Goal: Information Seeking & Learning: Check status

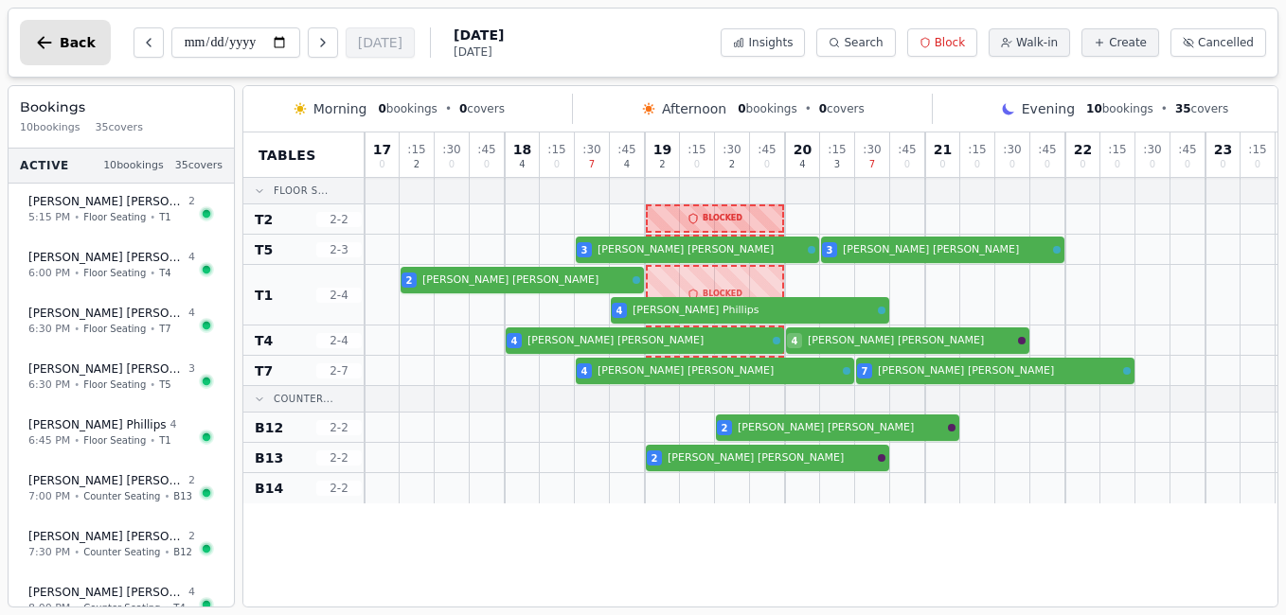
click at [41, 36] on icon "button" at bounding box center [44, 42] width 19 height 19
click at [36, 39] on icon "button" at bounding box center [44, 42] width 19 height 19
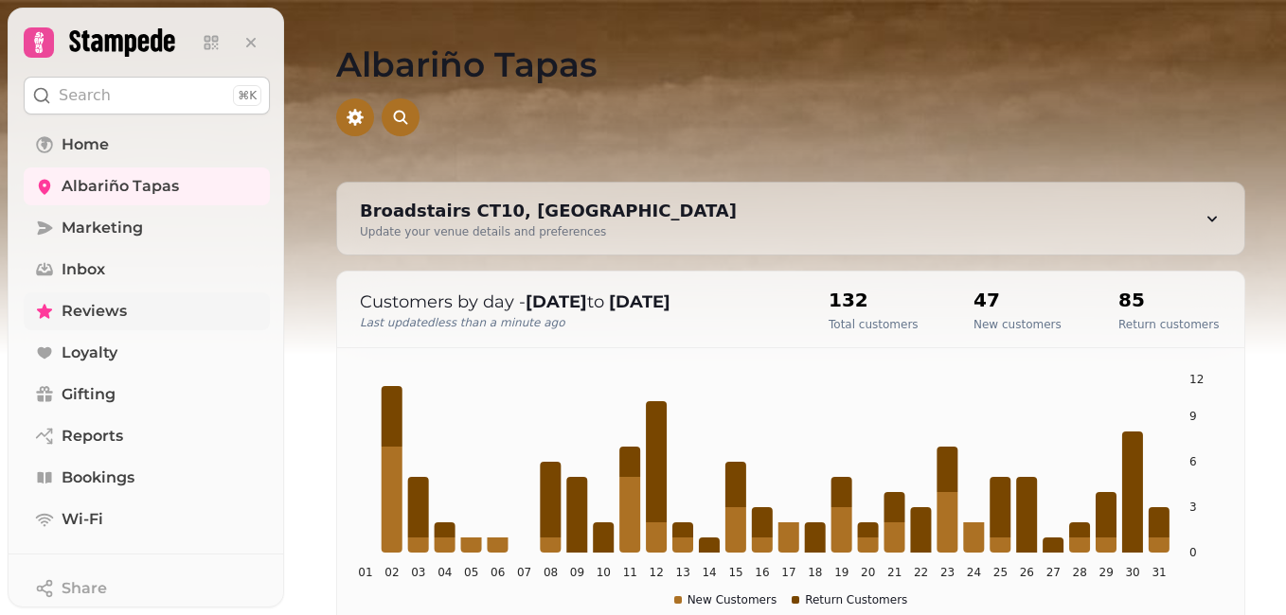
click at [124, 306] on span "Reviews" at bounding box center [94, 311] width 65 height 23
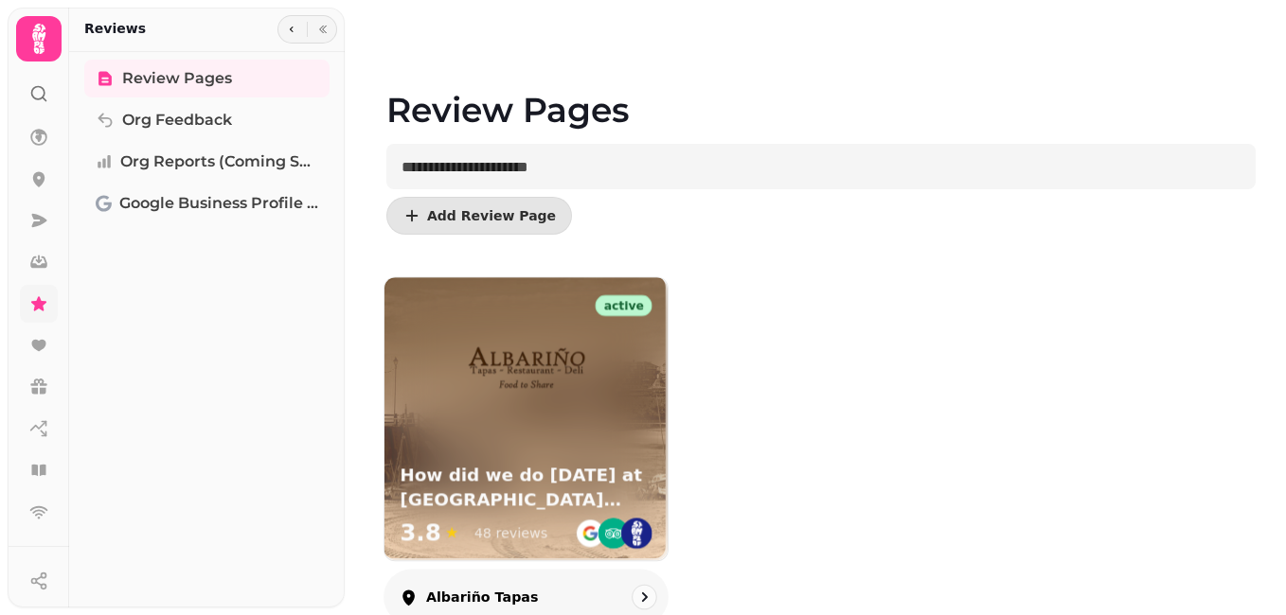
click at [449, 413] on div at bounding box center [525, 354] width 283 height 154
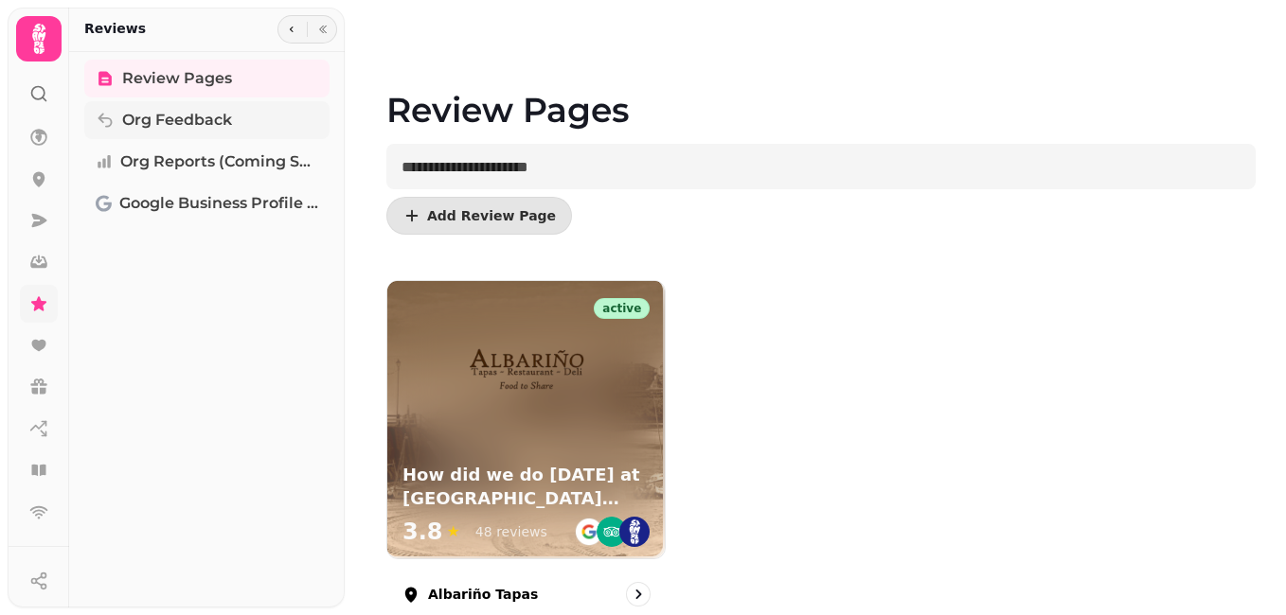
click at [179, 124] on span "Org Feedback" at bounding box center [177, 120] width 110 height 23
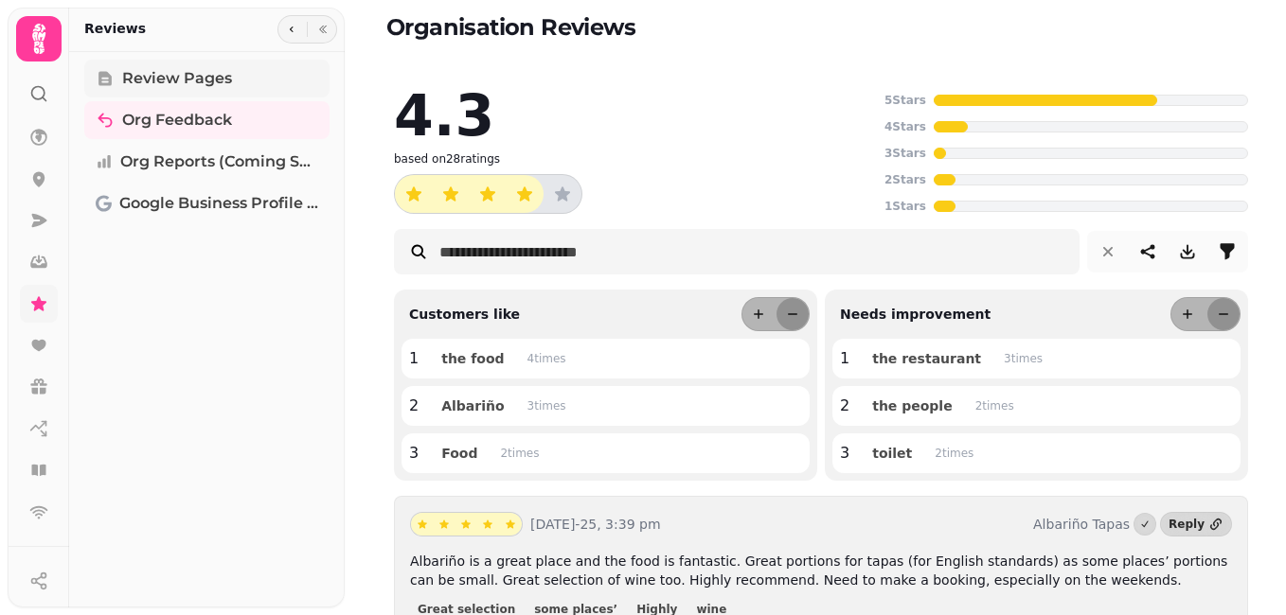
click at [134, 78] on span "Review Pages" at bounding box center [177, 78] width 110 height 23
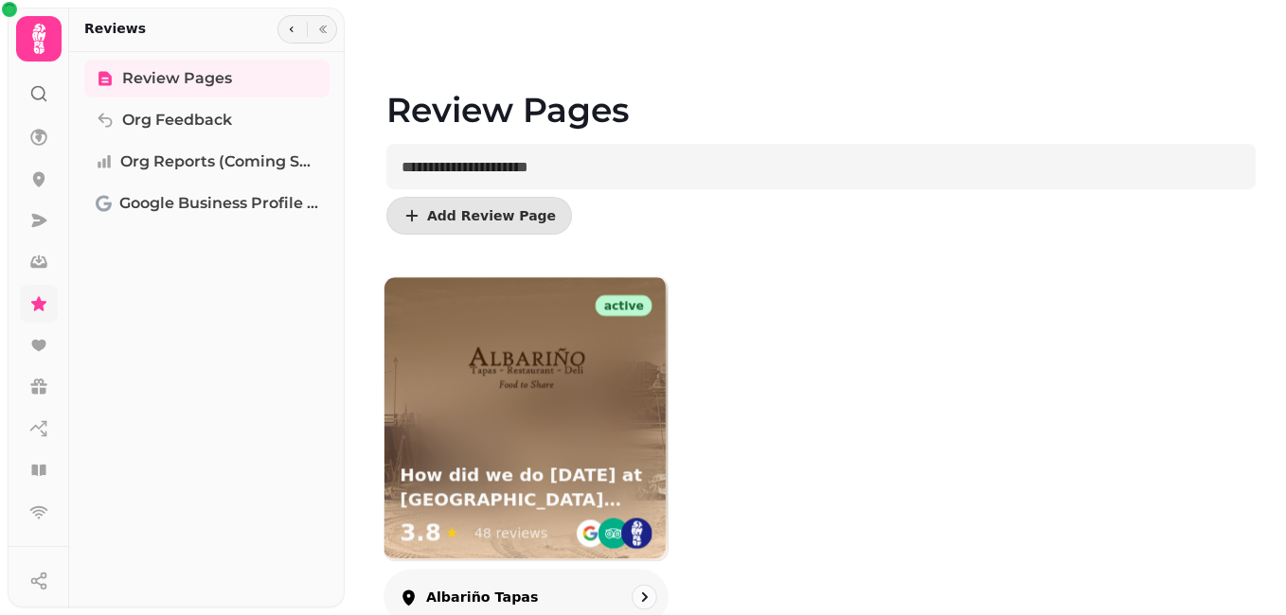
click at [525, 469] on h3 "How did we do [DATE] at [GEOGRAPHIC_DATA] tapas?" at bounding box center [526, 488] width 253 height 47
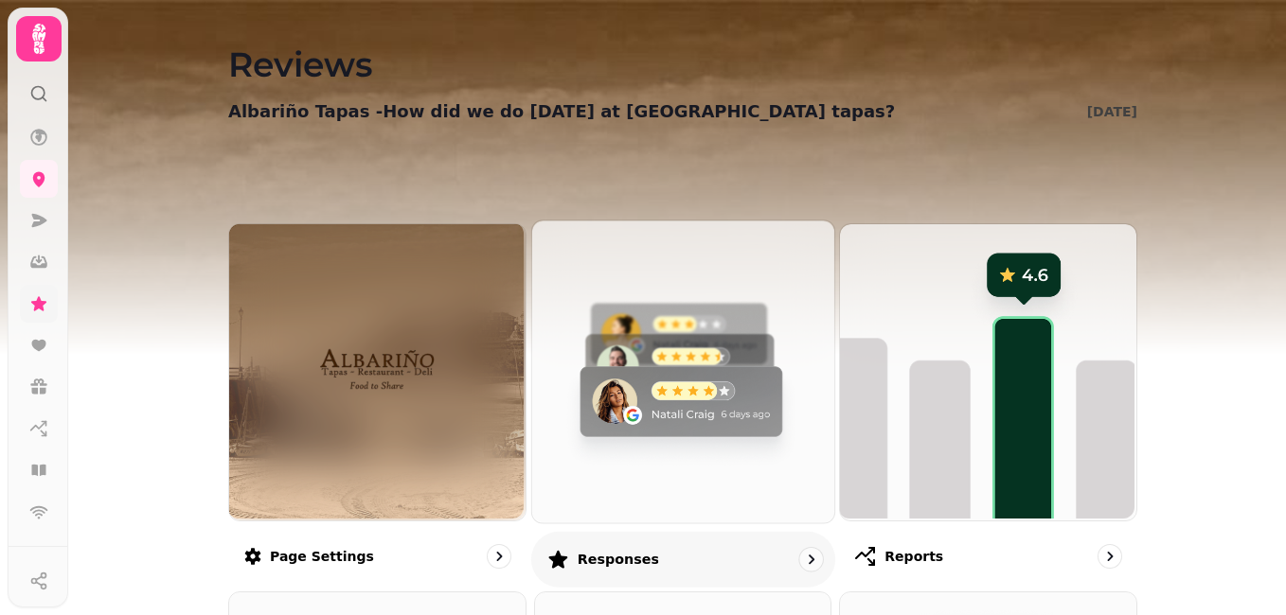
click at [688, 451] on img at bounding box center [680, 370] width 302 height 302
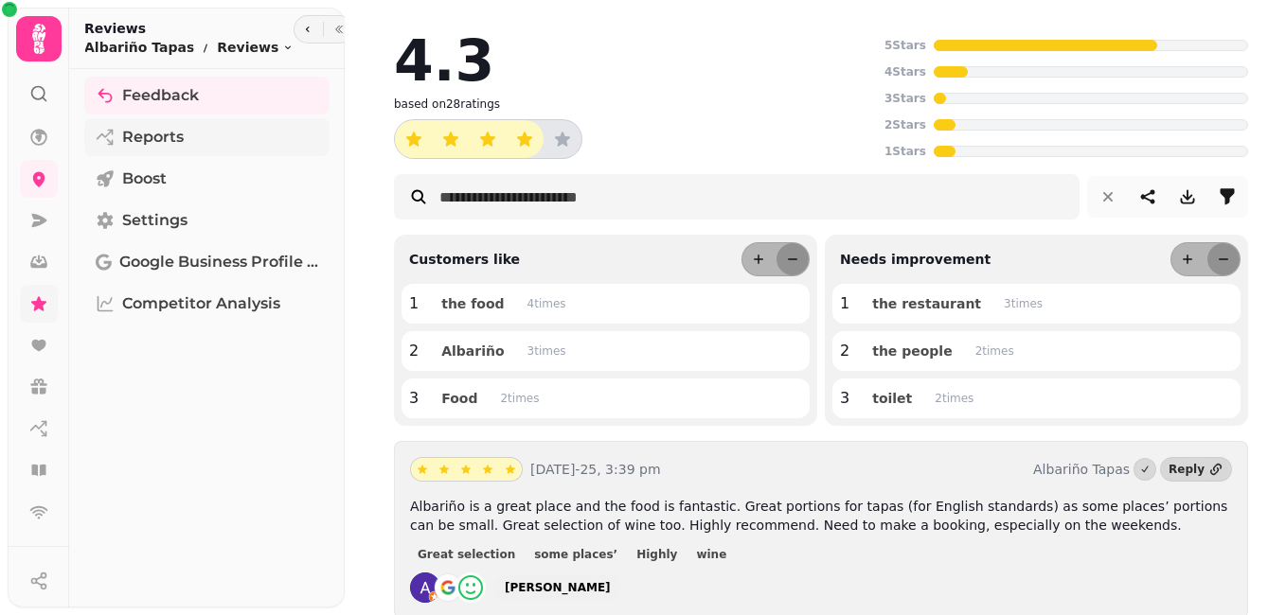
click at [173, 136] on span "Reports" at bounding box center [153, 137] width 62 height 23
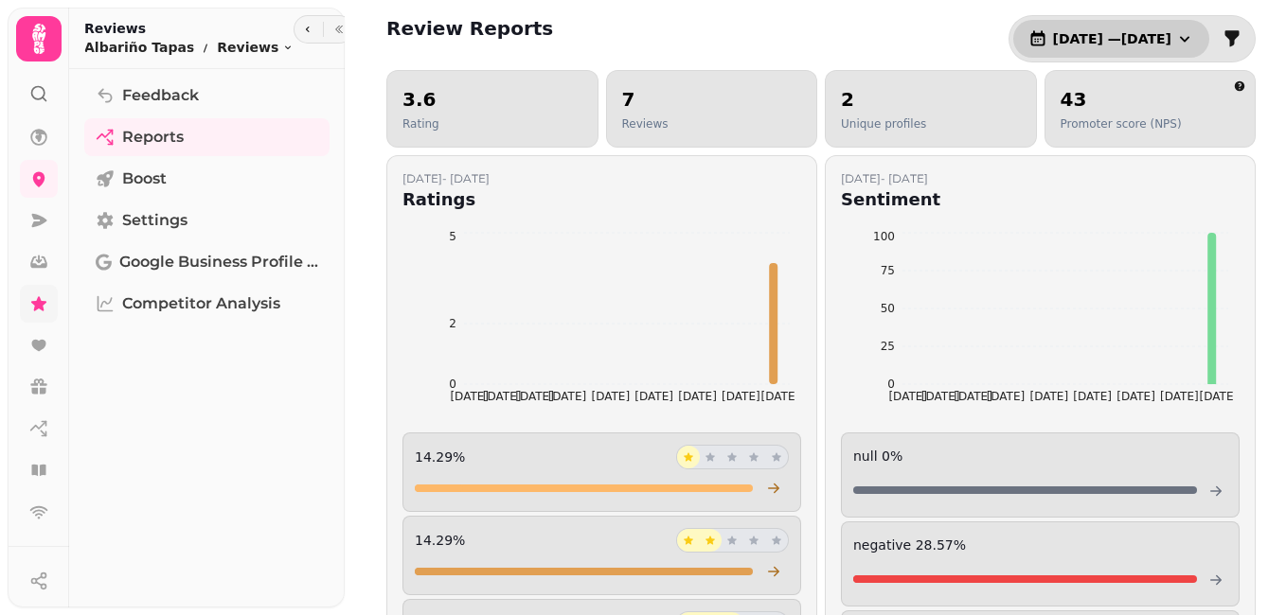
click at [1176, 38] on icon "button" at bounding box center [1184, 38] width 19 height 19
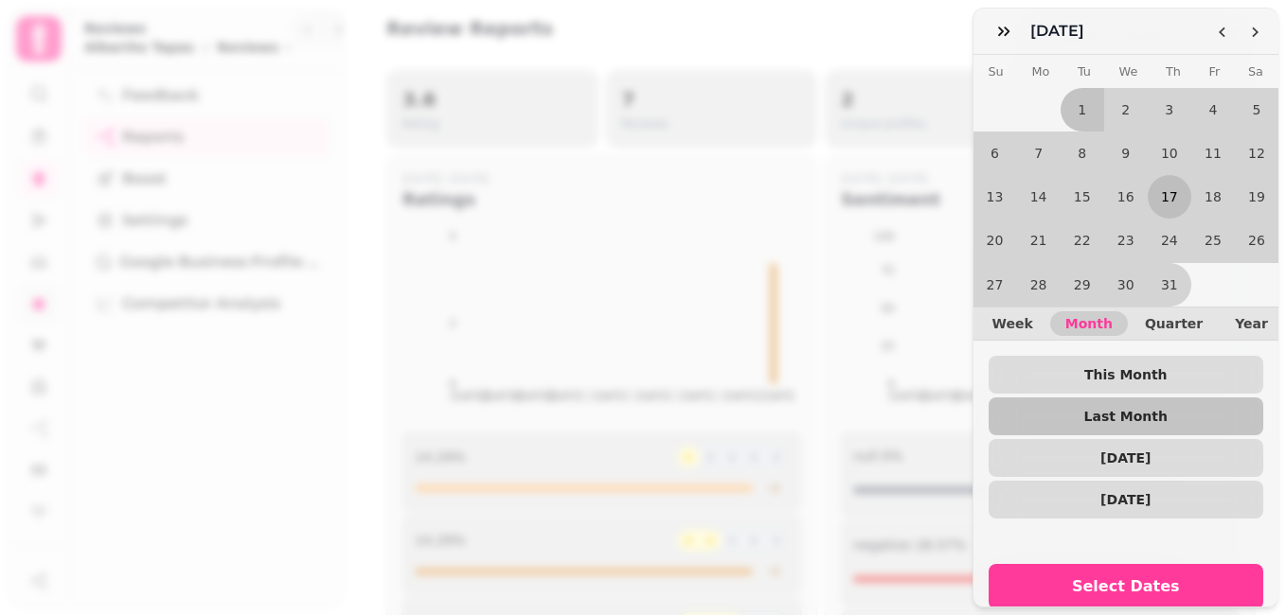
click at [1154, 195] on button "17" at bounding box center [1170, 197] width 44 height 44
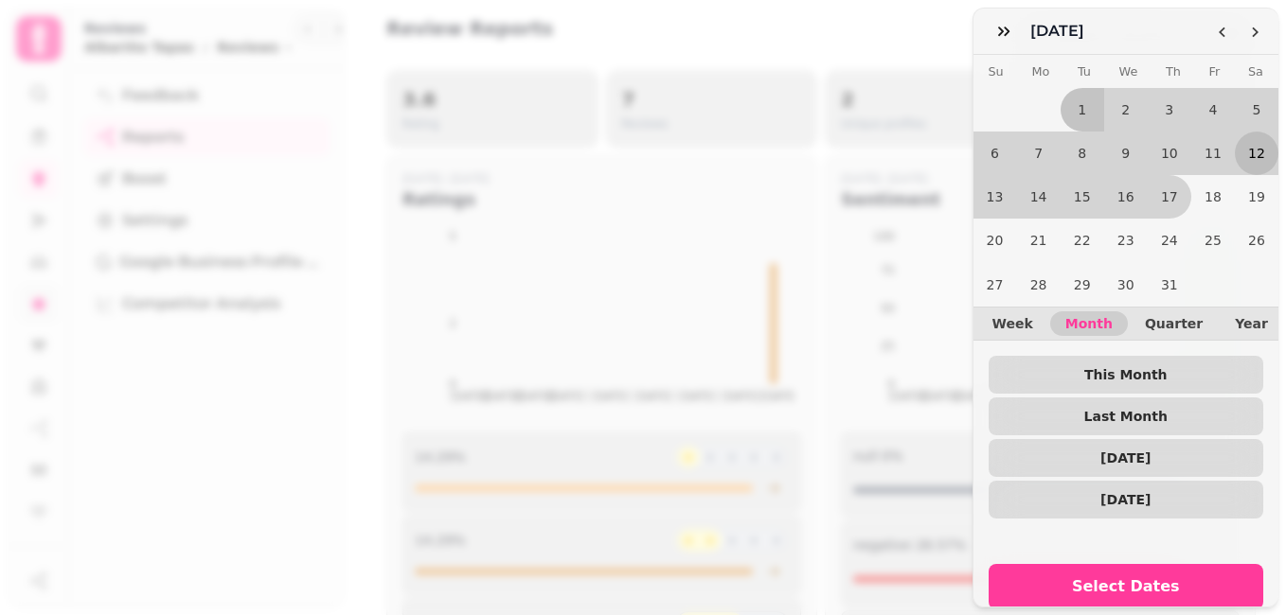
click at [1235, 152] on button "12" at bounding box center [1257, 154] width 44 height 44
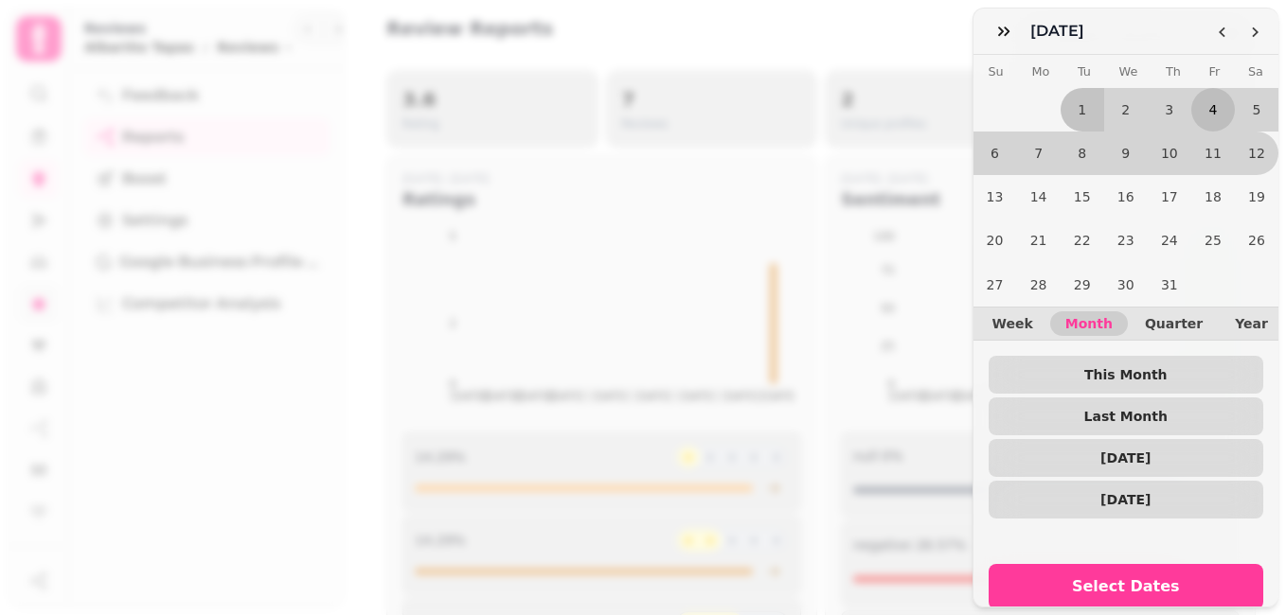
click at [1191, 110] on button "4" at bounding box center [1213, 110] width 44 height 44
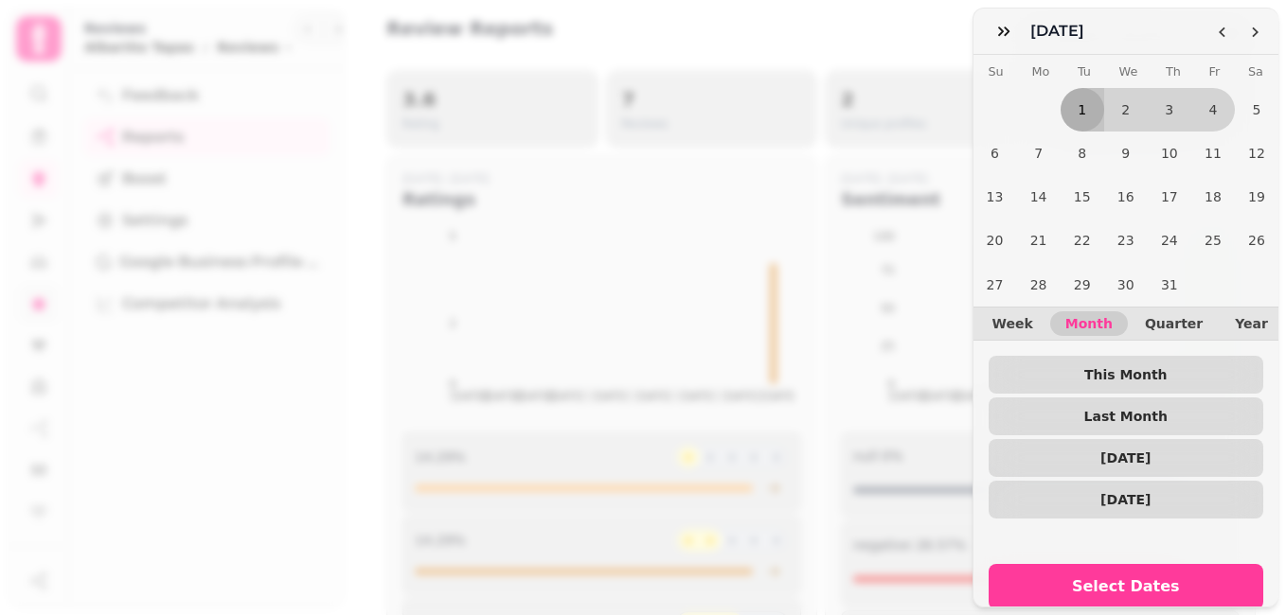
click at [1067, 99] on button "1" at bounding box center [1083, 110] width 44 height 44
click at [1256, 33] on polygon "Go to the Next Month" at bounding box center [1255, 32] width 7 height 10
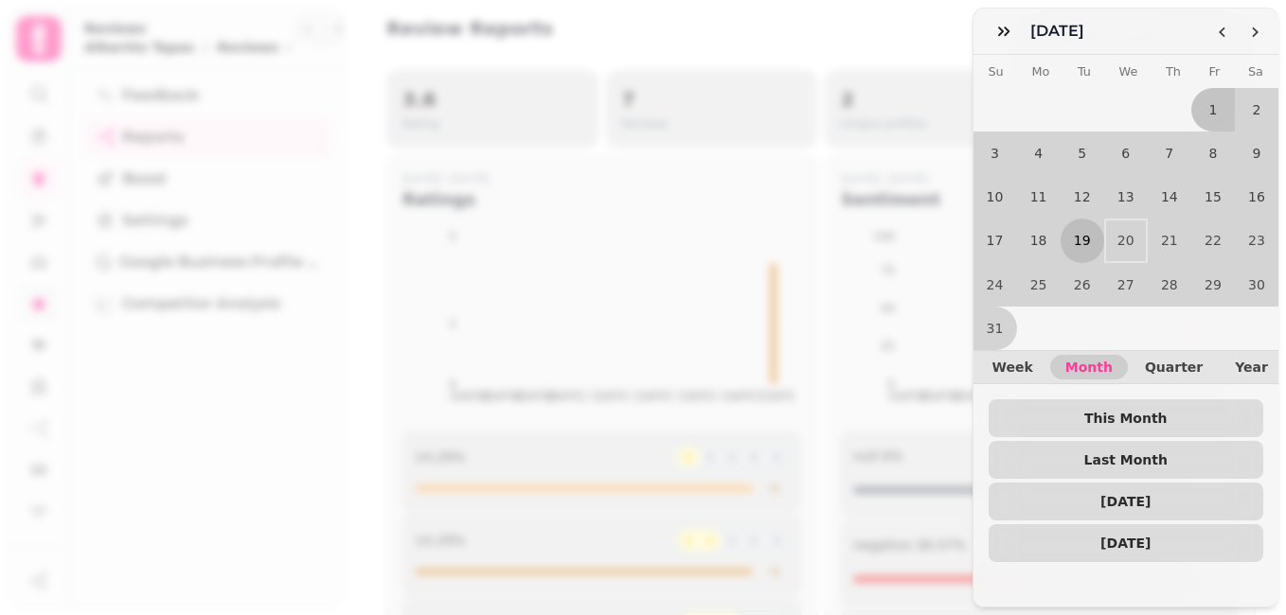
click at [1074, 228] on button "19" at bounding box center [1083, 241] width 44 height 44
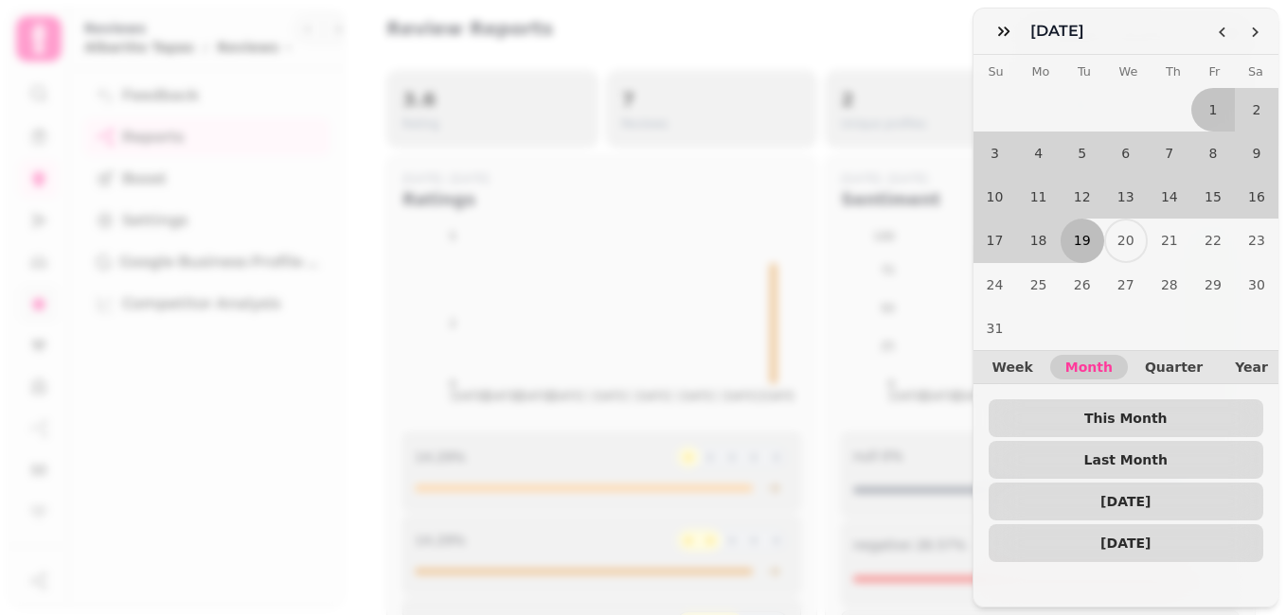
click at [1074, 227] on button "19" at bounding box center [1083, 241] width 44 height 44
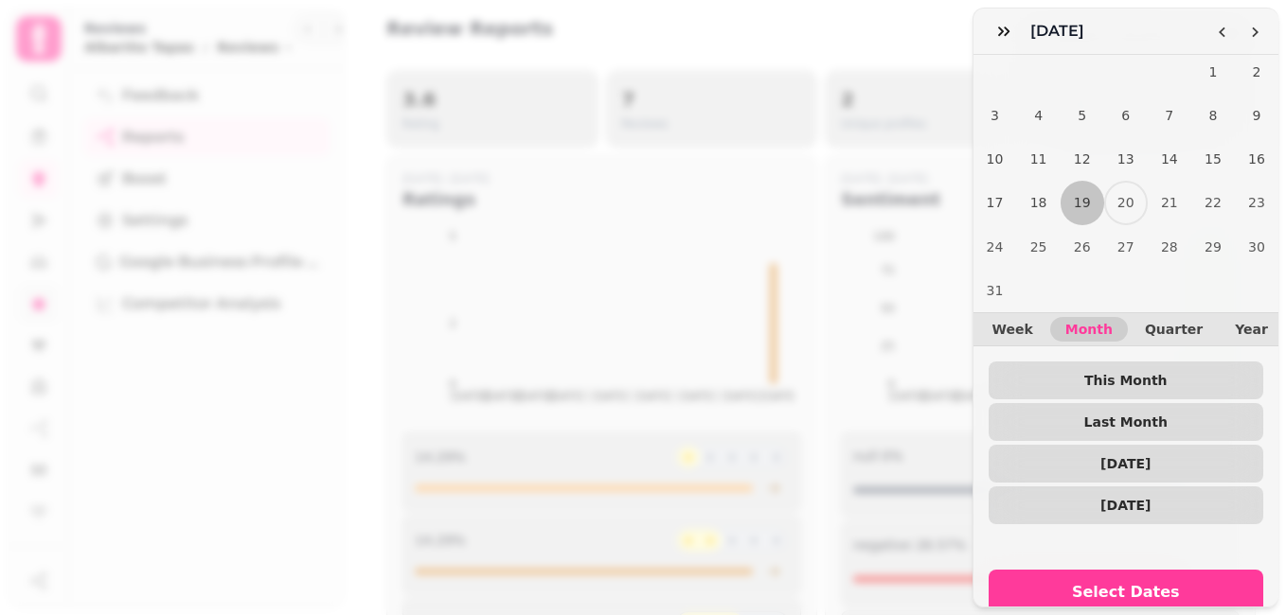
scroll to position [76, 0]
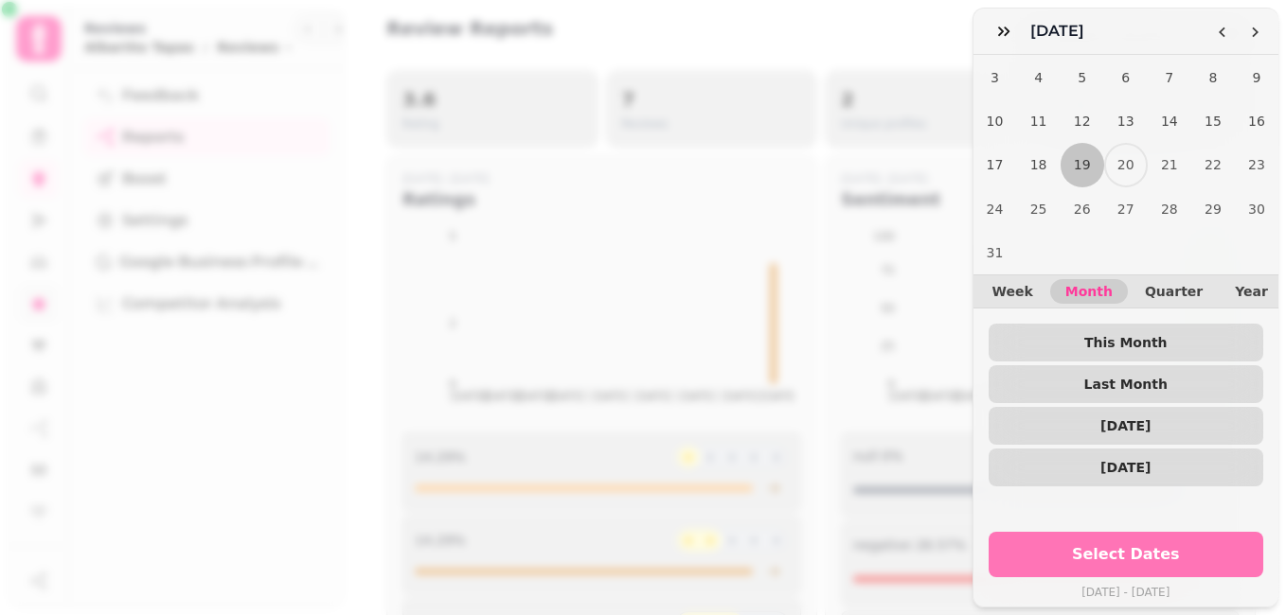
click at [1150, 547] on span "Select Dates" at bounding box center [1126, 554] width 230 height 15
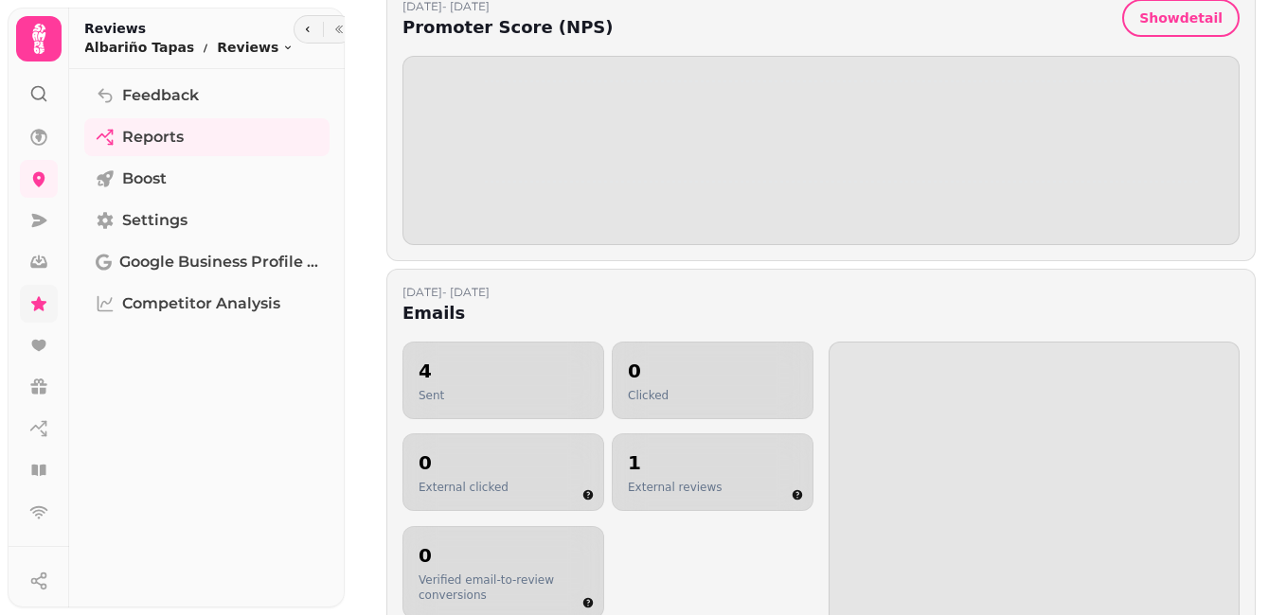
scroll to position [896, 0]
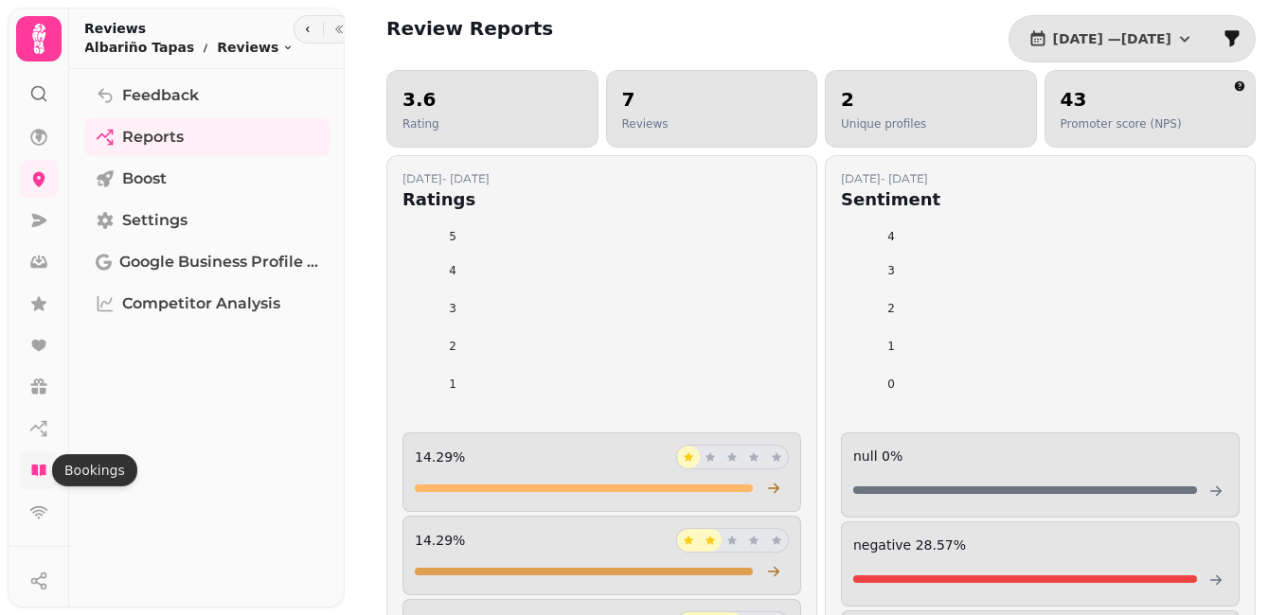
click at [61, 463] on div "Bookings Bookings" at bounding box center [94, 471] width 85 height 32
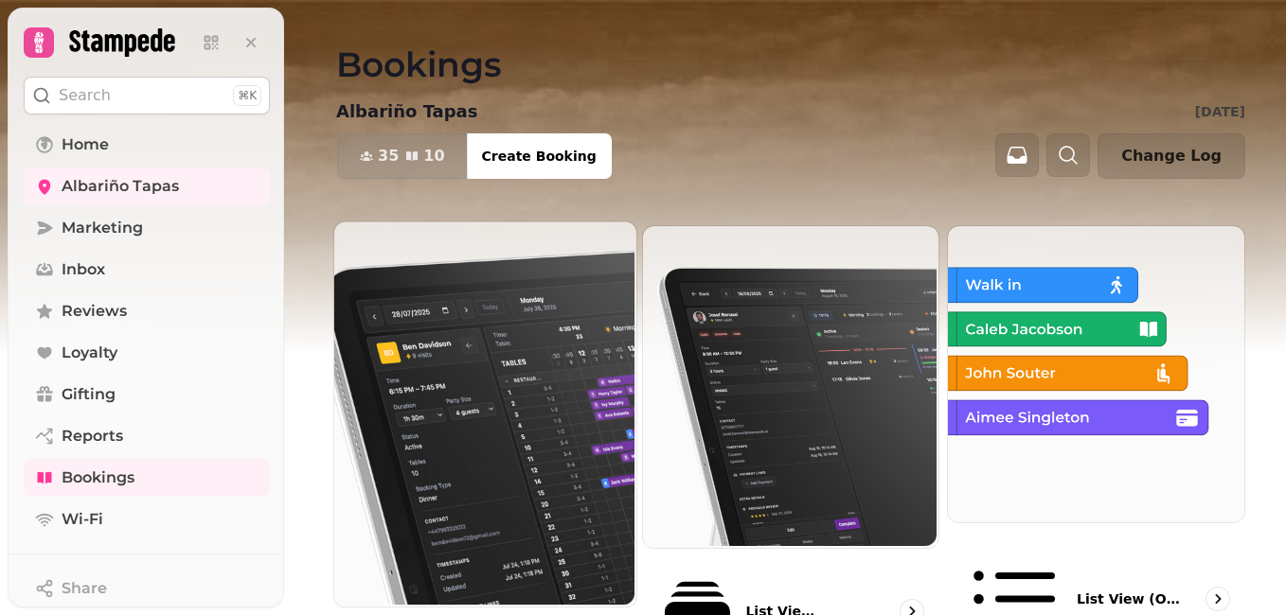
click at [517, 407] on img at bounding box center [483, 412] width 302 height 385
